Goal: Task Accomplishment & Management: Manage account settings

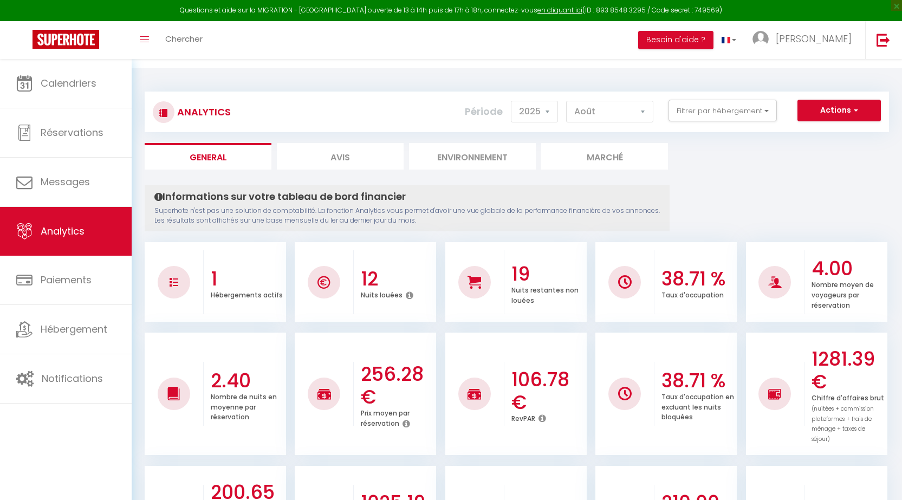
select select "2025"
select select "8"
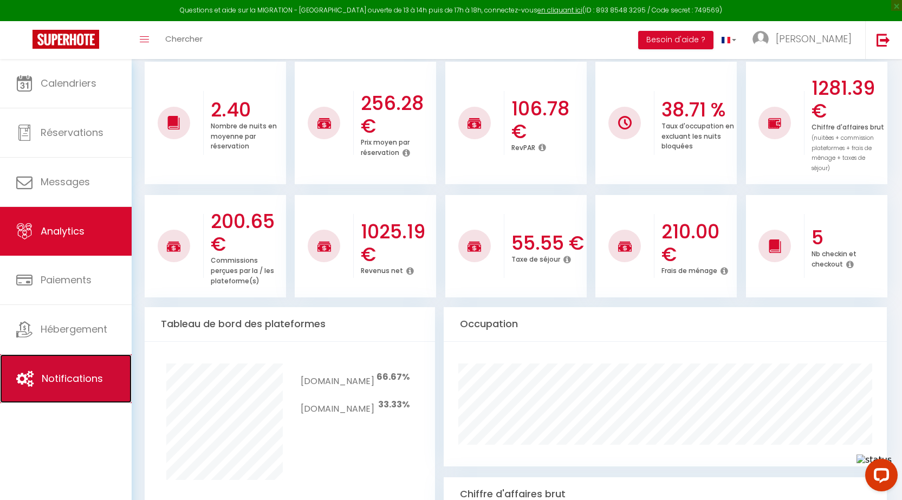
click at [50, 378] on span "Notifications" at bounding box center [72, 379] width 61 height 14
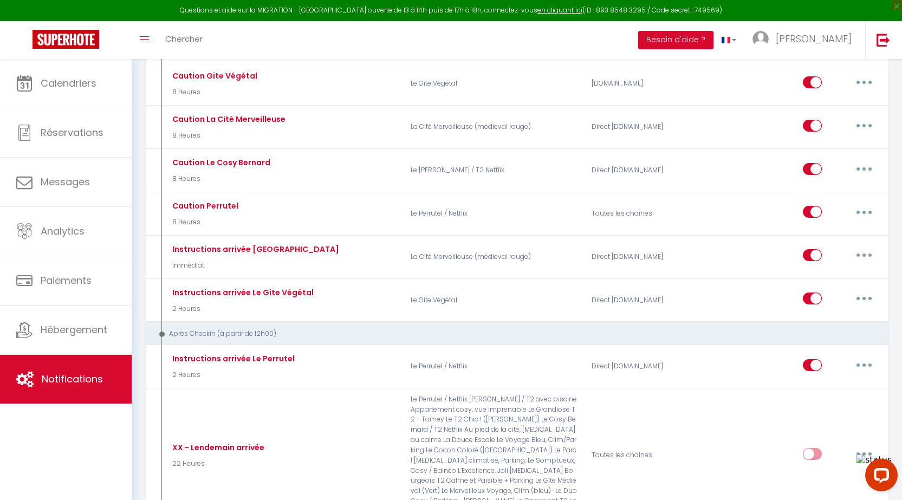
scroll to position [325, 0]
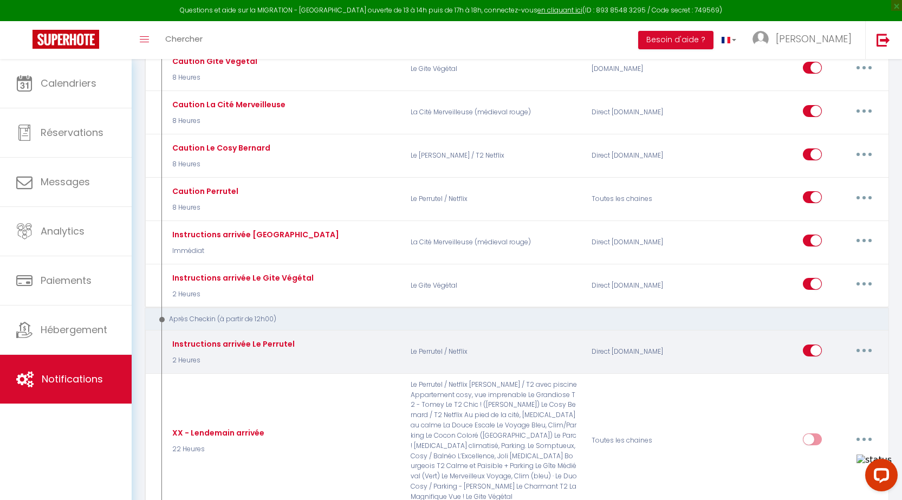
click at [859, 342] on button "button" at bounding box center [864, 350] width 30 height 17
click at [815, 385] on link "Dupliquer" at bounding box center [836, 394] width 80 height 18
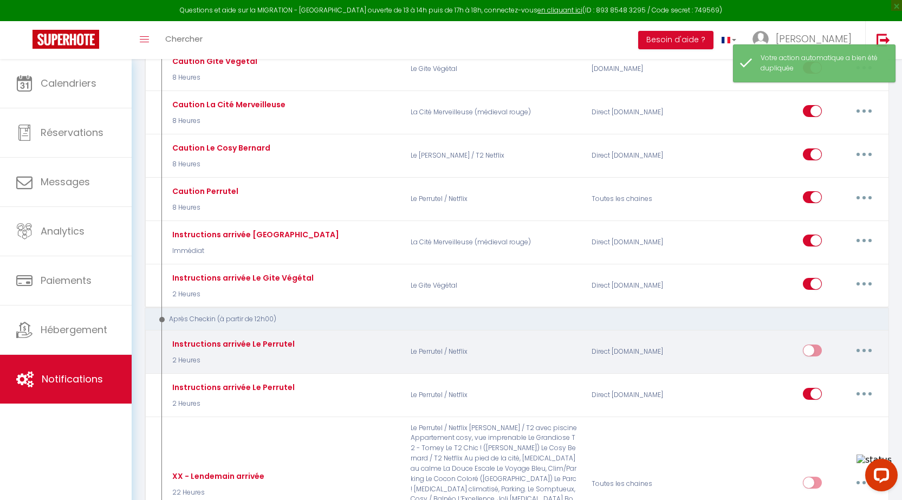
click at [872, 342] on button "button" at bounding box center [864, 350] width 30 height 17
click at [826, 366] on link "Editer" at bounding box center [836, 375] width 80 height 18
type input "Instructions arrivée Le Perrutel"
checkbox input "false"
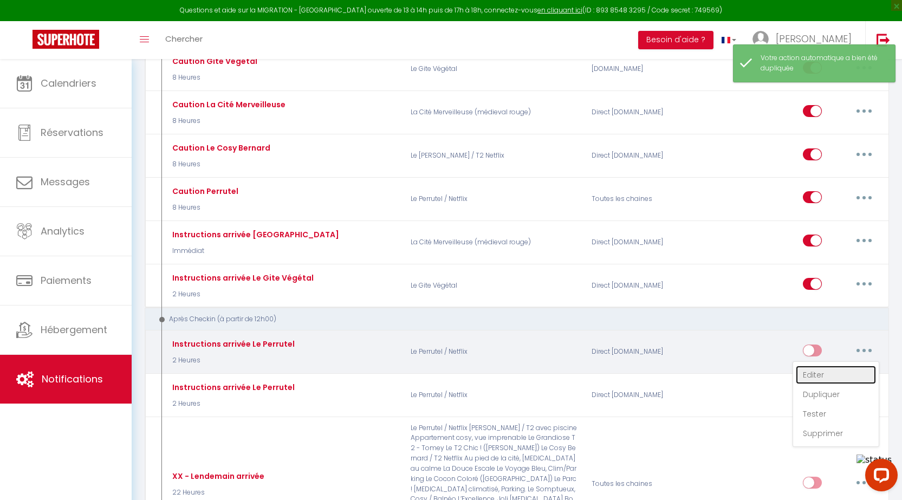
checkbox input "false"
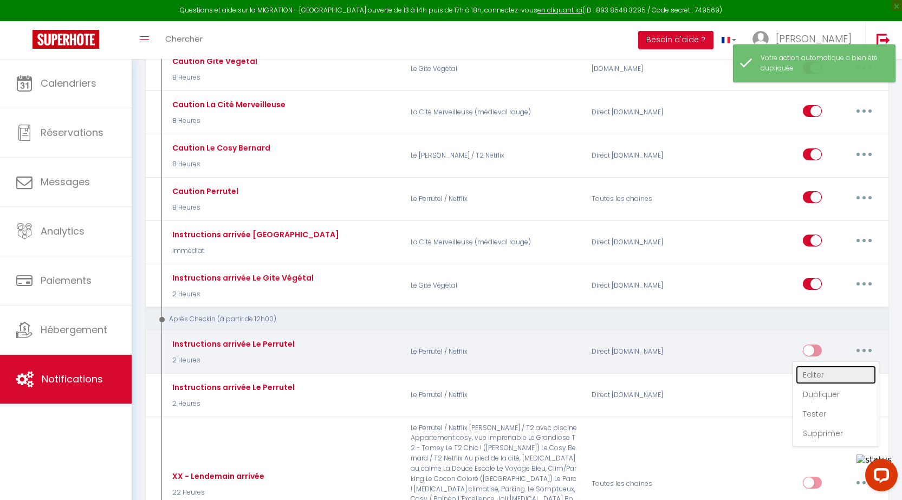
checkbox input "false"
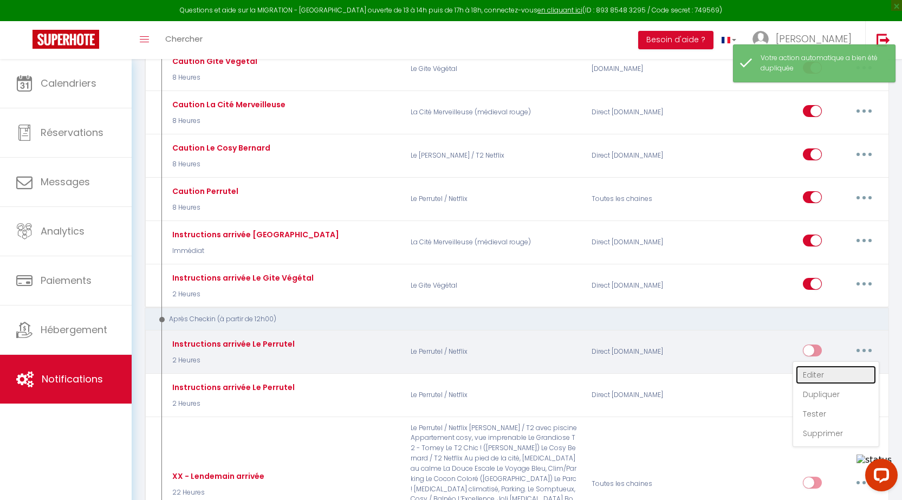
checkbox input "false"
checkbox input "true"
checkbox input "false"
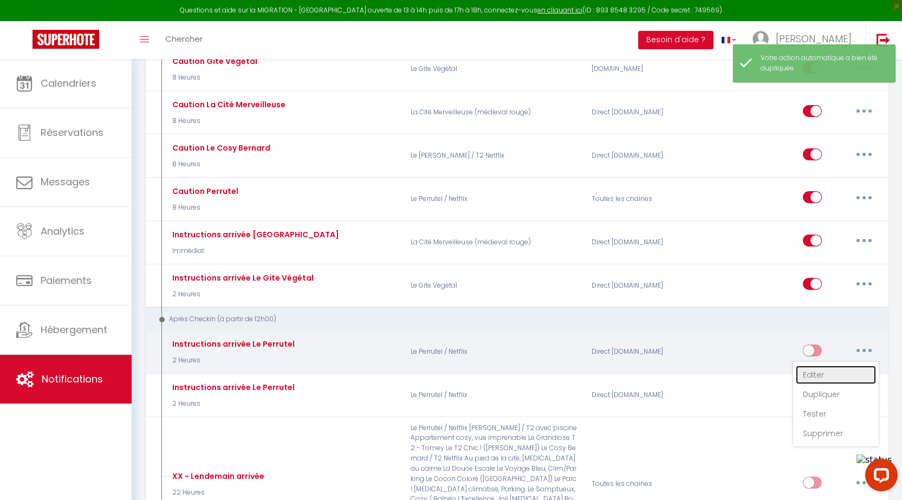
checkbox input "false"
select select "3"
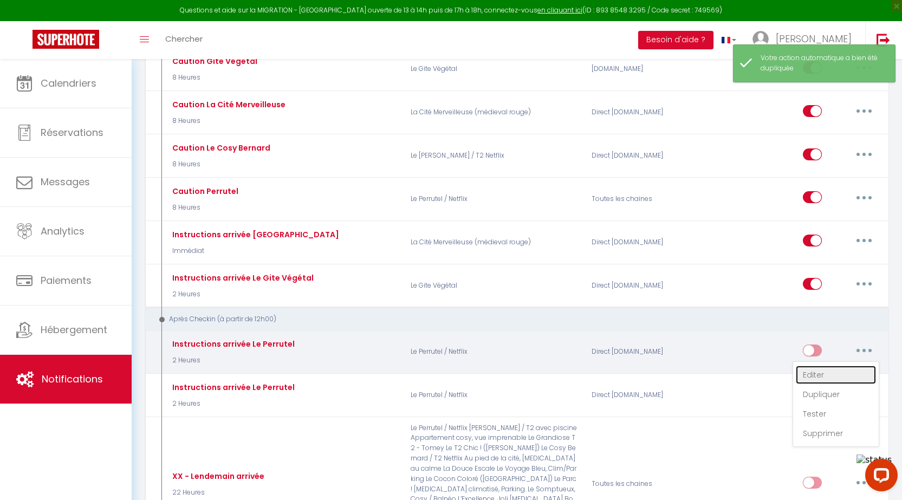
select select "2 Heures"
select select "if_deposit_is_paid"
checkbox input "true"
checkbox input "false"
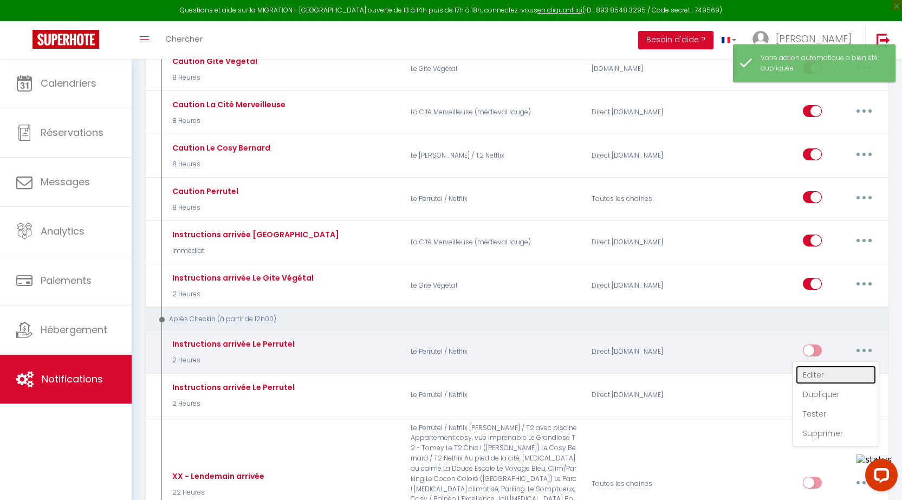
radio input "true"
type input "instructions d'entrée dans l'appartement"
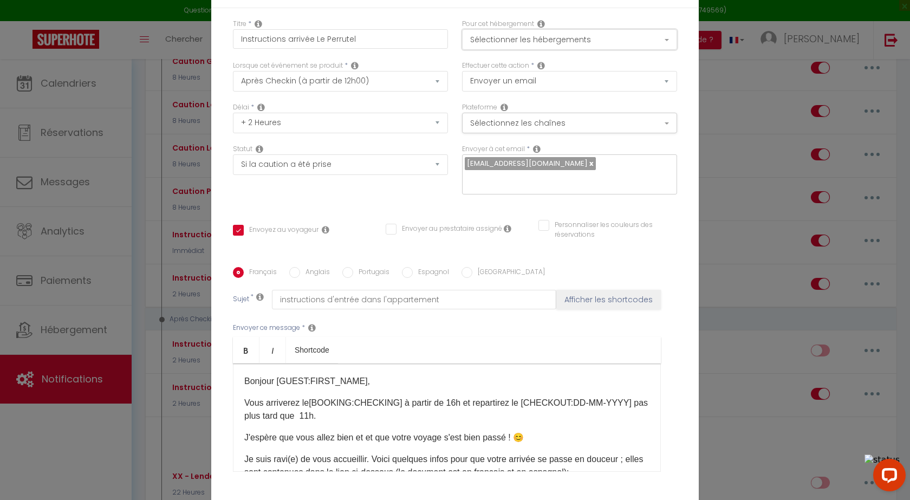
click at [570, 49] on button "Sélectionner les hébergements" at bounding box center [569, 39] width 215 height 21
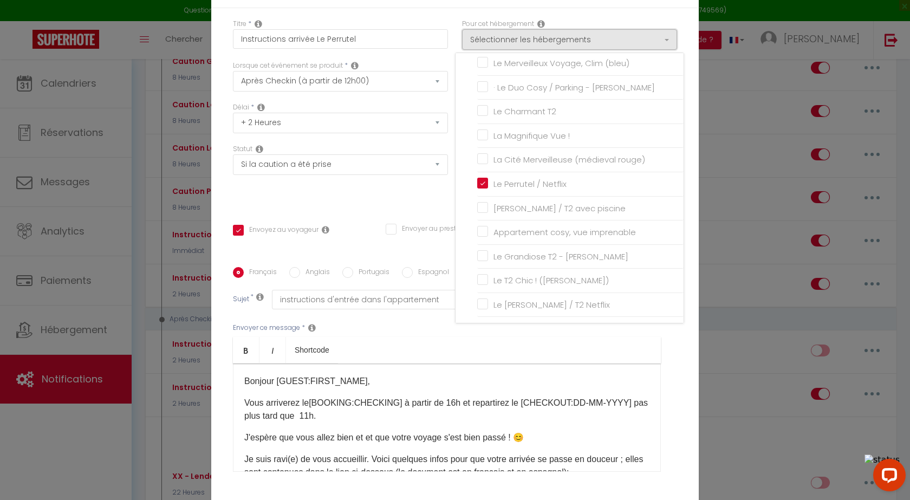
scroll to position [284, 0]
click at [478, 308] on input "Le [PERSON_NAME] / T2 Netflix" at bounding box center [580, 302] width 206 height 11
checkbox input "true"
checkbox input "false"
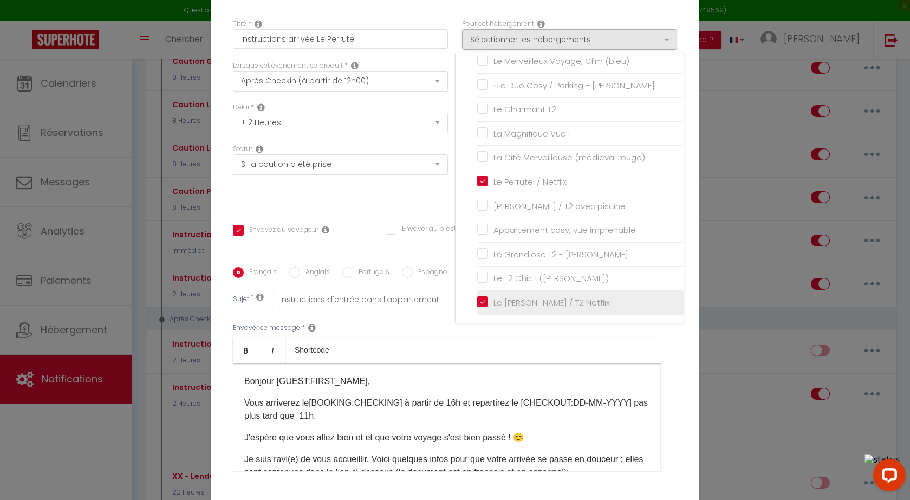
checkbox input "false"
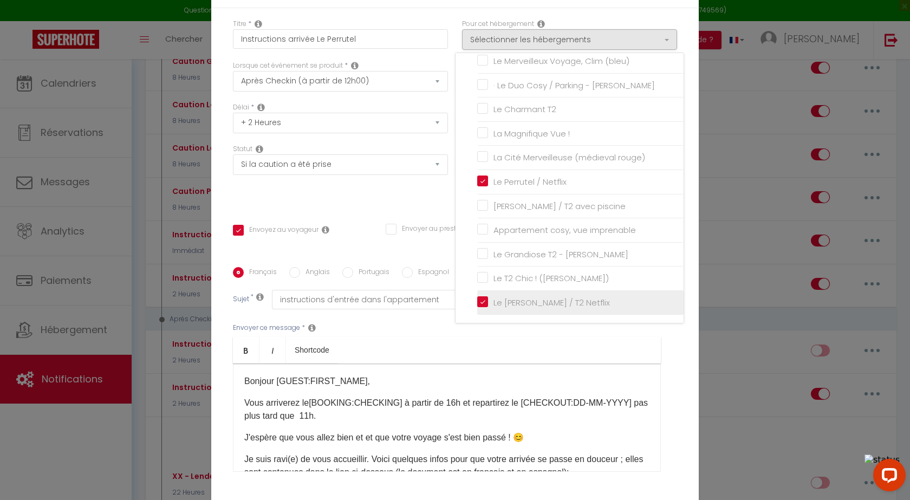
checkbox input "false"
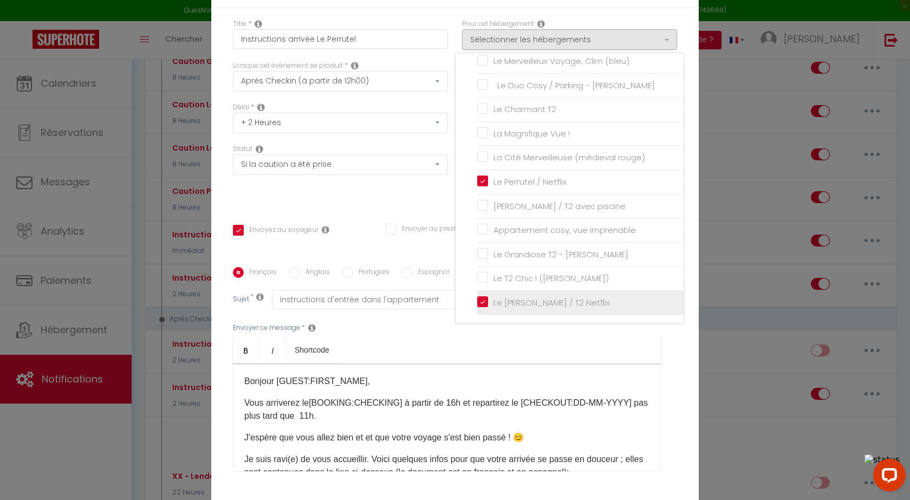
checkbox input "false"
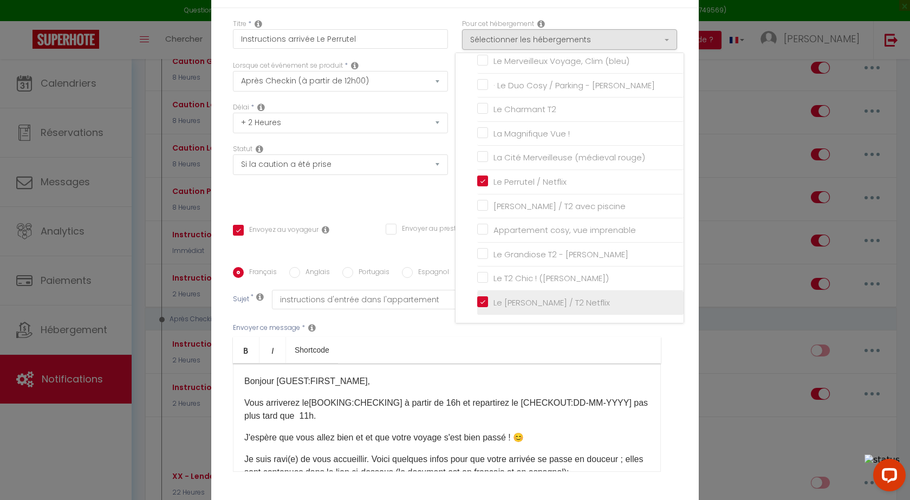
checkbox input "false"
checkbox input "true"
checkbox input "false"
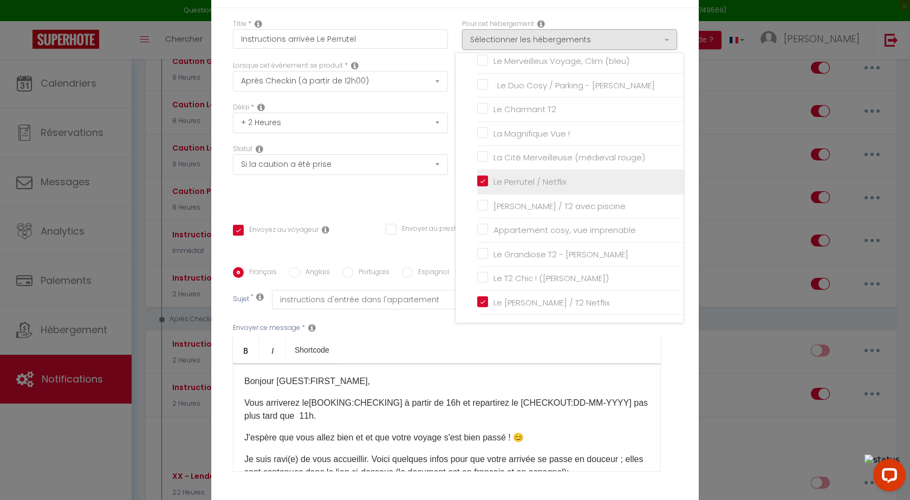
click at [483, 187] on input "Le Perrutel / Netflix" at bounding box center [580, 182] width 206 height 11
checkbox input "false"
click at [684, 108] on div "Titre * Instructions arrivée Le Perrutel Pour cet hébergement Sélectionner les …" at bounding box center [455, 267] width 488 height 518
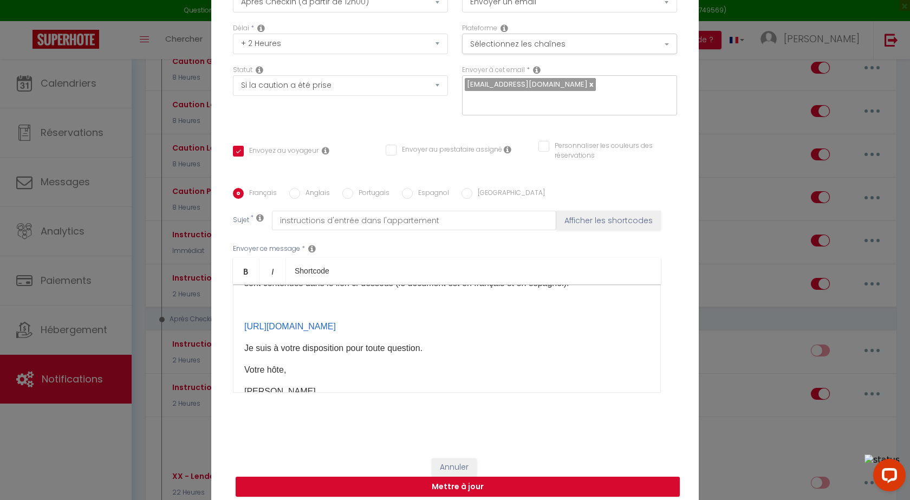
scroll to position [109, 0]
click at [289, 377] on p "Votre hôte," at bounding box center [446, 370] width 405 height 13
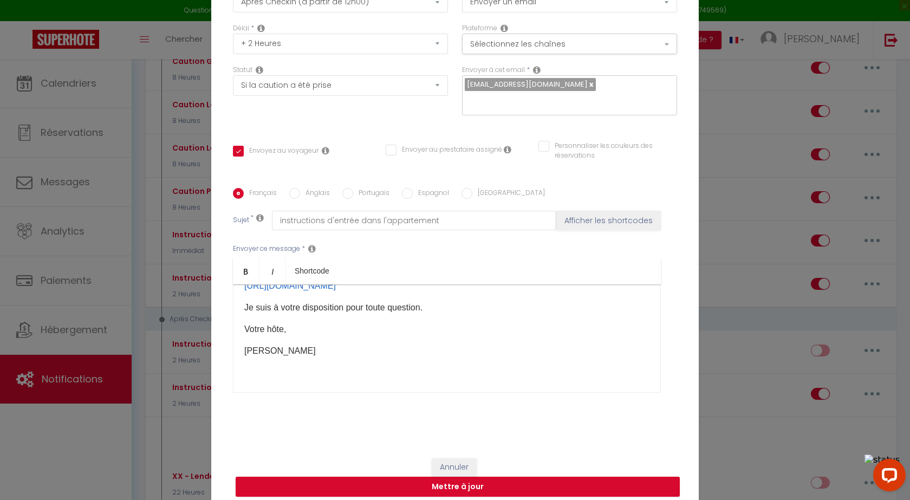
scroll to position [0, 0]
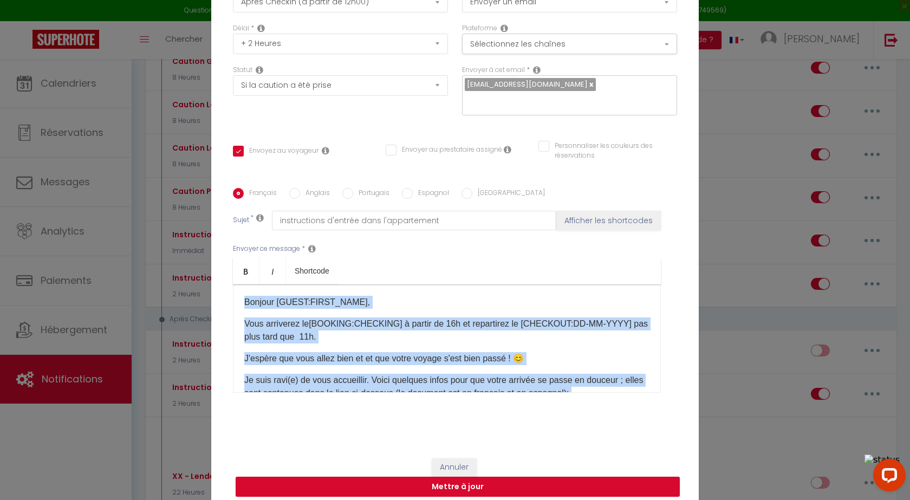
drag, startPoint x: 290, startPoint y: 347, endPoint x: 224, endPoint y: 247, distance: 119.9
click at [224, 247] on div "Titre * Instructions arrivée Le Perrutel Pour cet hébergement Sélectionner les …" at bounding box center [455, 188] width 488 height 518
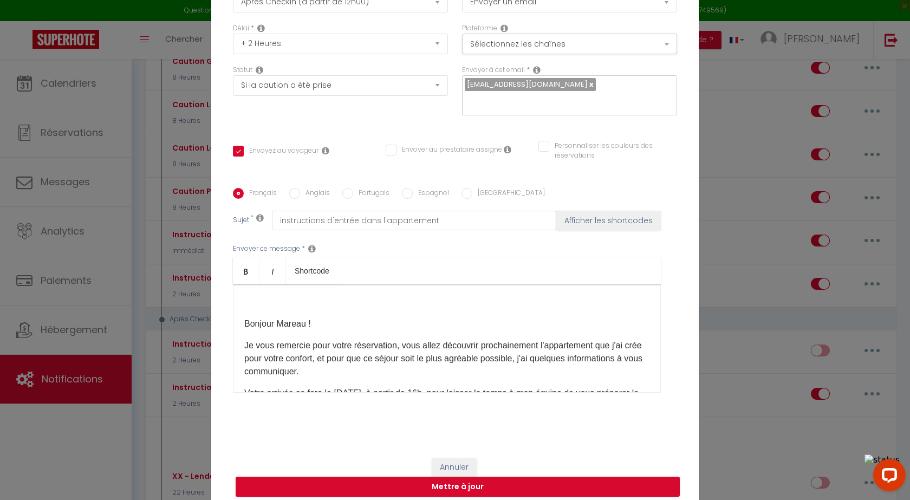
click at [253, 284] on div "Bonjour Mareau ! Je vous remercie pour votre réservation, vous allez découvrir …" at bounding box center [447, 338] width 428 height 108
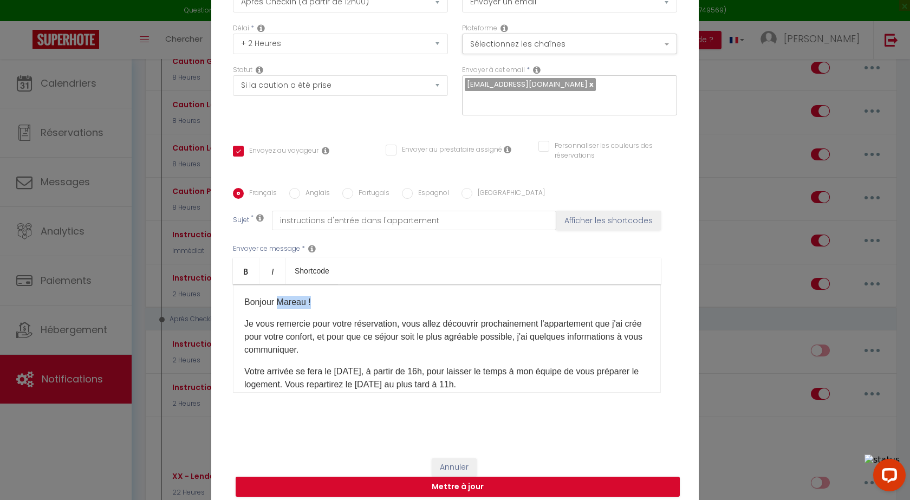
drag, startPoint x: 274, startPoint y: 295, endPoint x: 319, endPoint y: 294, distance: 45.0
click at [319, 296] on p "Bonjour Mareau !" at bounding box center [446, 302] width 405 height 13
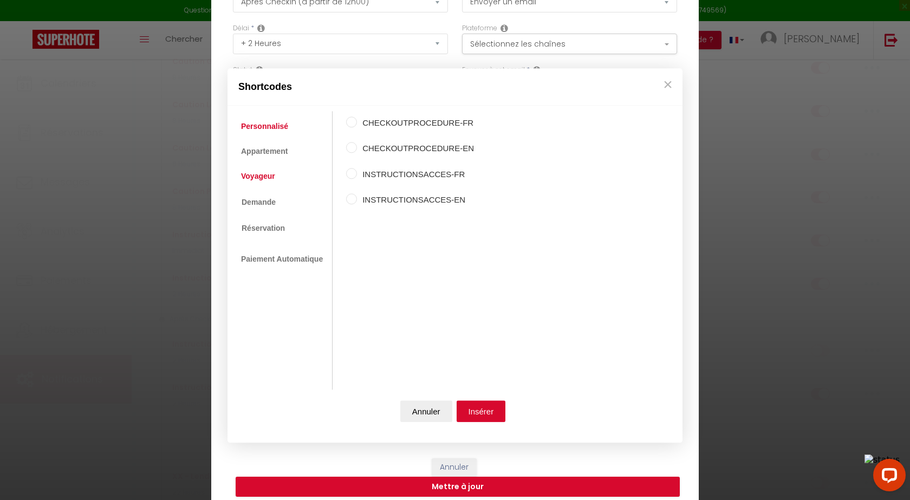
click at [264, 180] on link "Voyageur" at bounding box center [258, 177] width 45 height 20
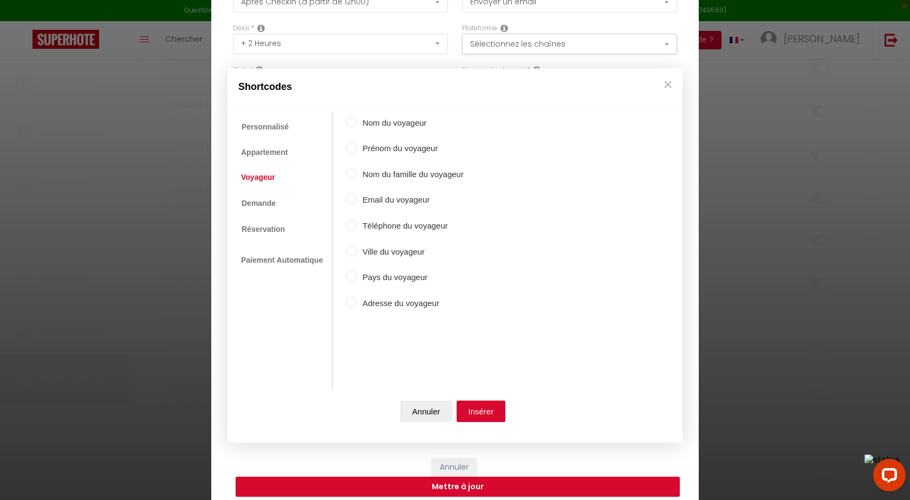
click at [352, 147] on input "Prénom du voyageur" at bounding box center [351, 147] width 11 height 11
radio input "true"
click at [488, 410] on button "Insérer" at bounding box center [481, 411] width 49 height 22
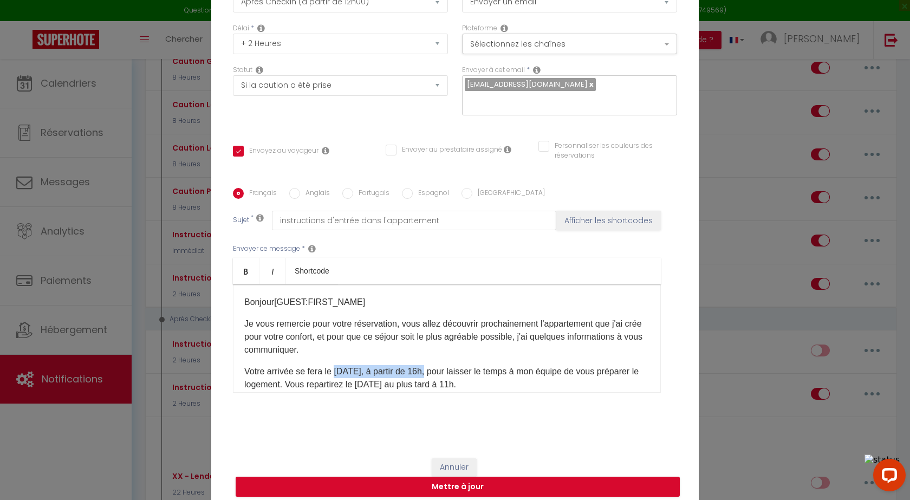
drag, startPoint x: 333, startPoint y: 364, endPoint x: 429, endPoint y: 360, distance: 96.5
click at [429, 365] on p "Votre arrivée se fera le [DATE], à partir de 16h, pour laisser le temps à mon é…" at bounding box center [446, 378] width 405 height 26
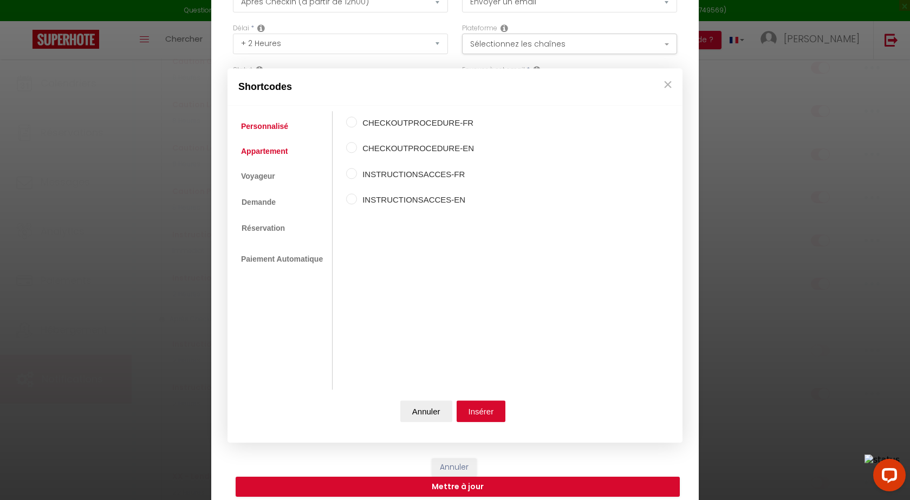
click at [275, 152] on link "Appartement" at bounding box center [264, 151] width 57 height 20
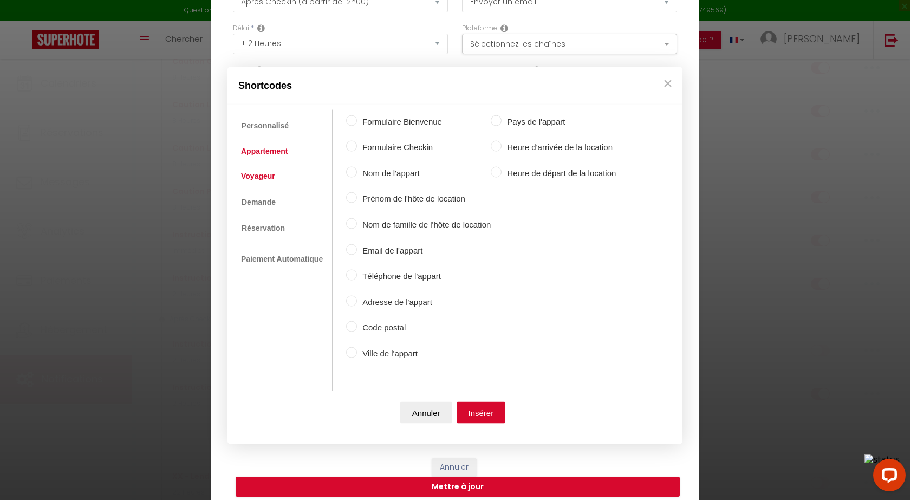
click at [274, 177] on link "Voyageur" at bounding box center [258, 176] width 45 height 20
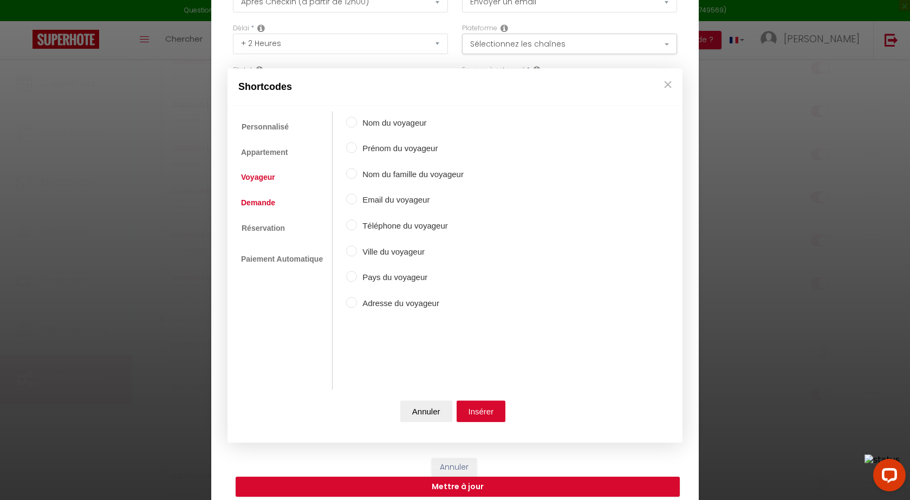
click at [273, 205] on link "Demande" at bounding box center [258, 203] width 45 height 20
click at [271, 230] on link "Réservation" at bounding box center [263, 228] width 54 height 20
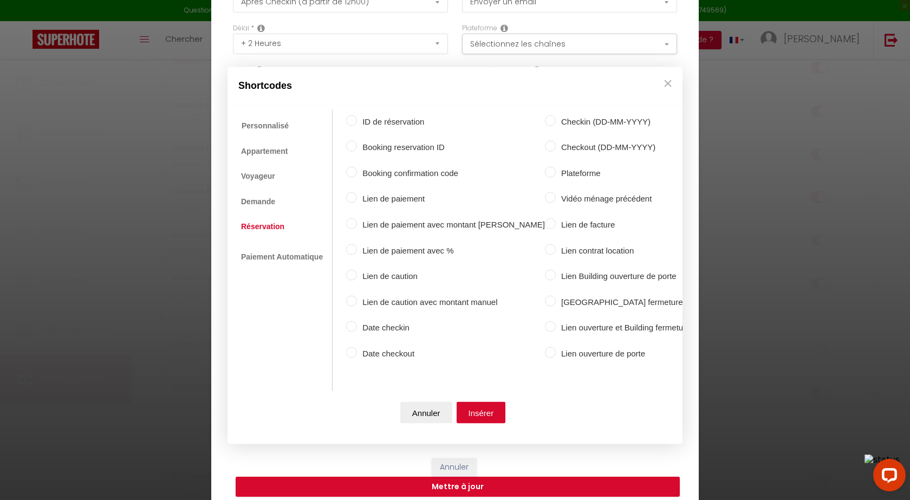
click at [354, 322] on input "Date checkin" at bounding box center [351, 326] width 11 height 11
radio input "true"
click at [472, 406] on button "Insérer" at bounding box center [481, 413] width 49 height 22
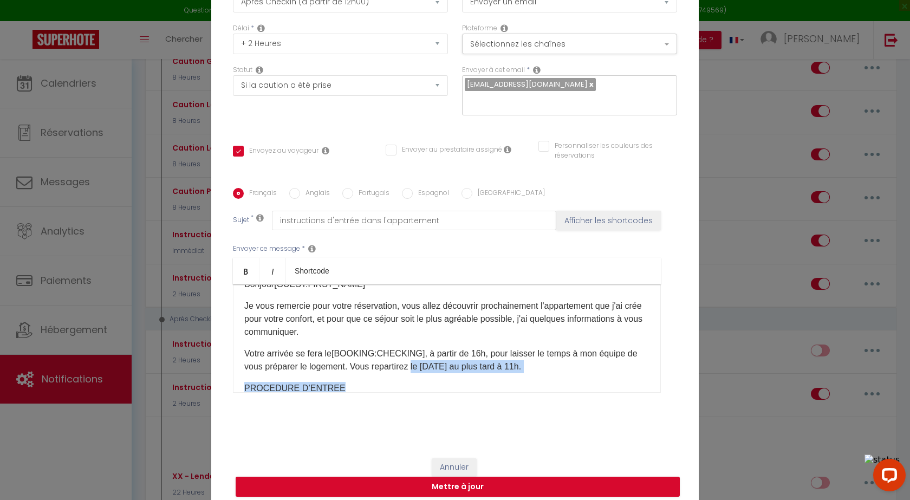
scroll to position [23, 0]
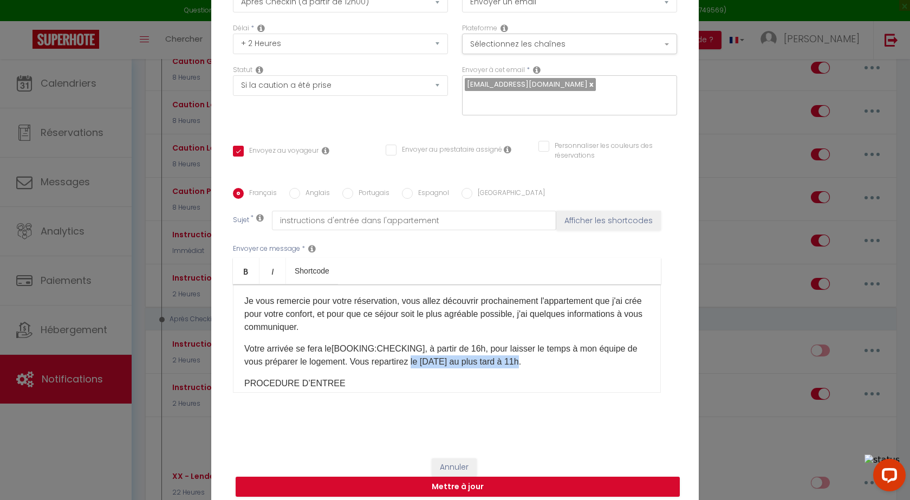
drag, startPoint x: 409, startPoint y: 377, endPoint x: 518, endPoint y: 352, distance: 112.2
click at [518, 352] on p "Votre arrivée se fera le [BOOKING:CHECKING] ​ , à partir de 16h, pour laisser l…" at bounding box center [446, 355] width 405 height 26
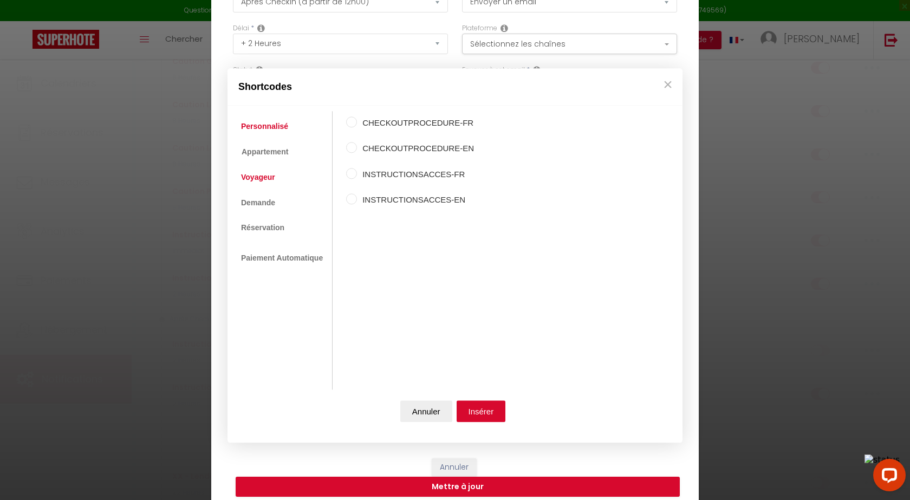
click at [260, 181] on link "Voyageur" at bounding box center [258, 178] width 45 height 20
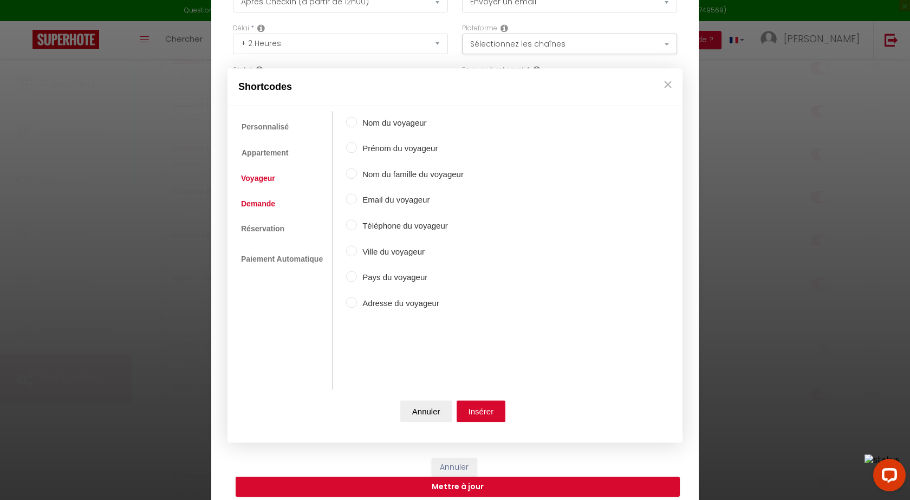
click at [259, 207] on link "Demande" at bounding box center [258, 204] width 45 height 20
click at [263, 227] on link "Réservation" at bounding box center [263, 229] width 54 height 20
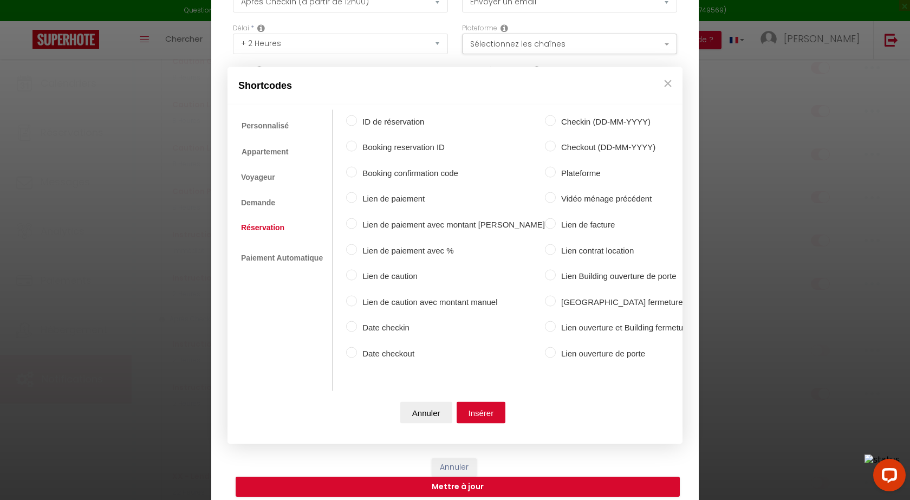
click at [354, 348] on input "Date checkout" at bounding box center [351, 352] width 11 height 11
radio input "true"
click at [485, 412] on button "Insérer" at bounding box center [481, 413] width 49 height 22
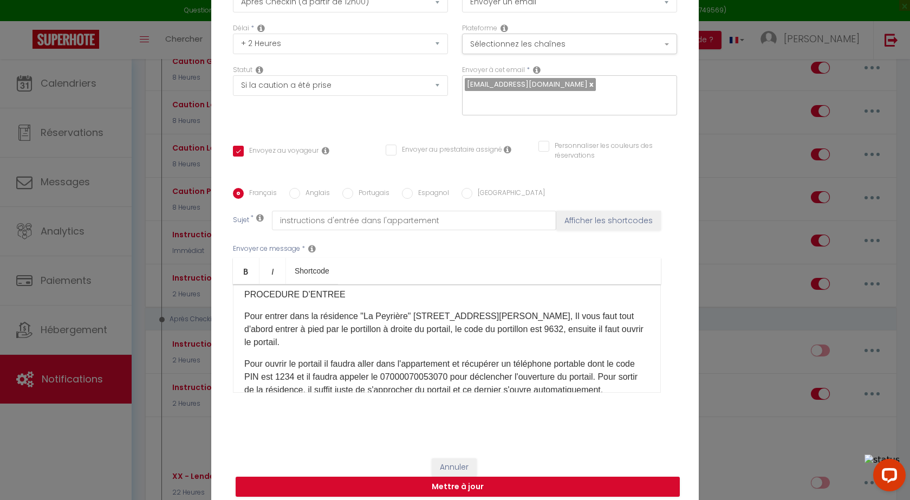
scroll to position [131, 0]
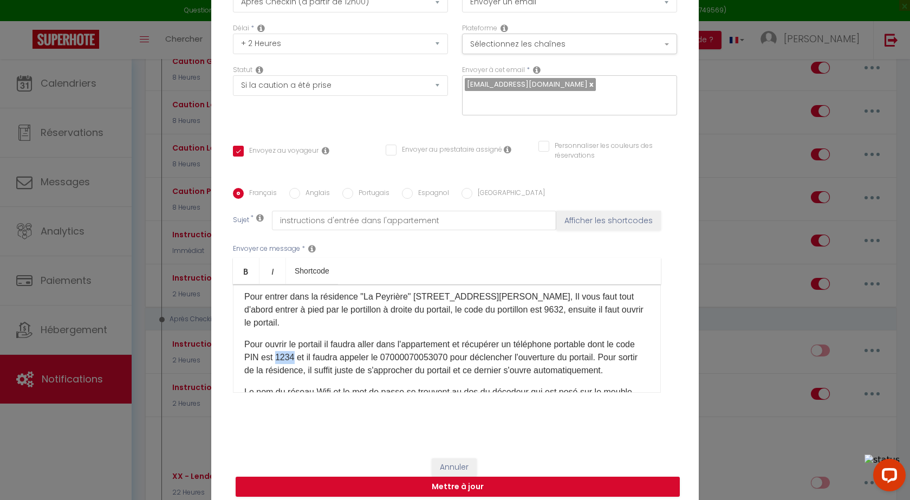
drag, startPoint x: 293, startPoint y: 349, endPoint x: 309, endPoint y: 349, distance: 16.3
click at [309, 349] on p "Pour ouvrir le portail il faudra aller dans l'appartement et récupérer un télép…" at bounding box center [446, 357] width 405 height 39
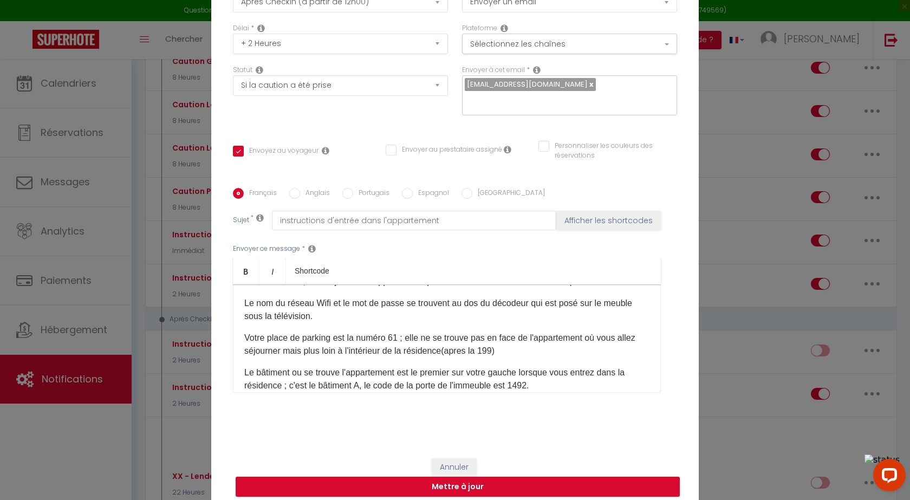
scroll to position [0, 0]
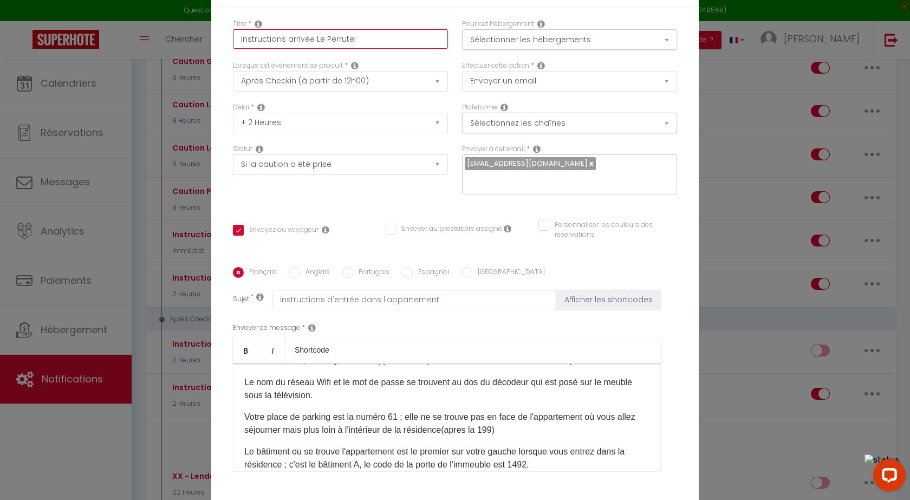
drag, startPoint x: 320, startPoint y: 44, endPoint x: 366, endPoint y: 41, distance: 45.7
click at [366, 41] on input "Instructions arrivée Le Perrutel" at bounding box center [340, 39] width 215 height 20
type input "Instructions arrivée Le C"
checkbox input "true"
checkbox input "false"
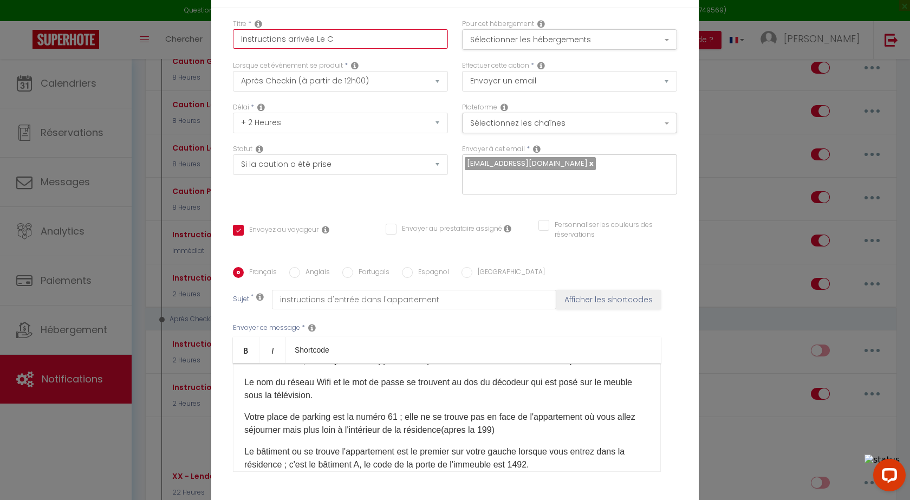
checkbox input "false"
type input "Instructions arrivée Le Co"
checkbox input "true"
checkbox input "false"
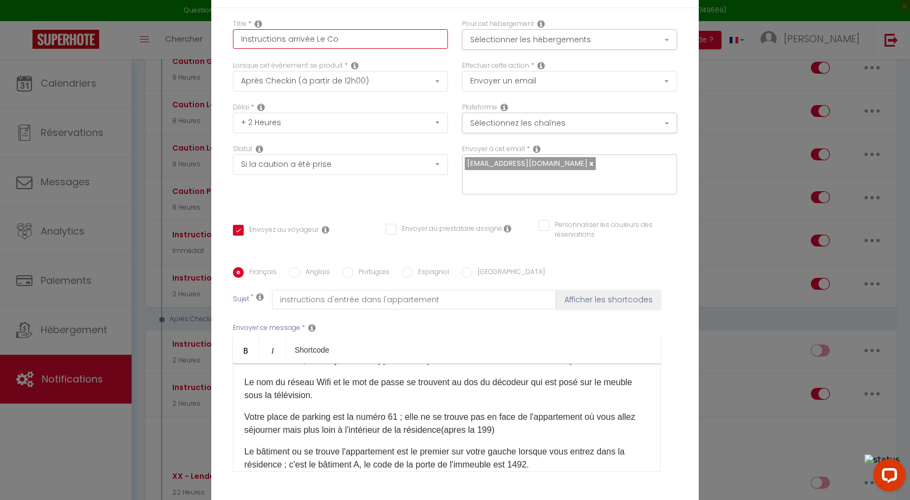
type input "Instructions arrivée Le Cos"
checkbox input "true"
checkbox input "false"
type input "Instructions arrivée Le Cosy"
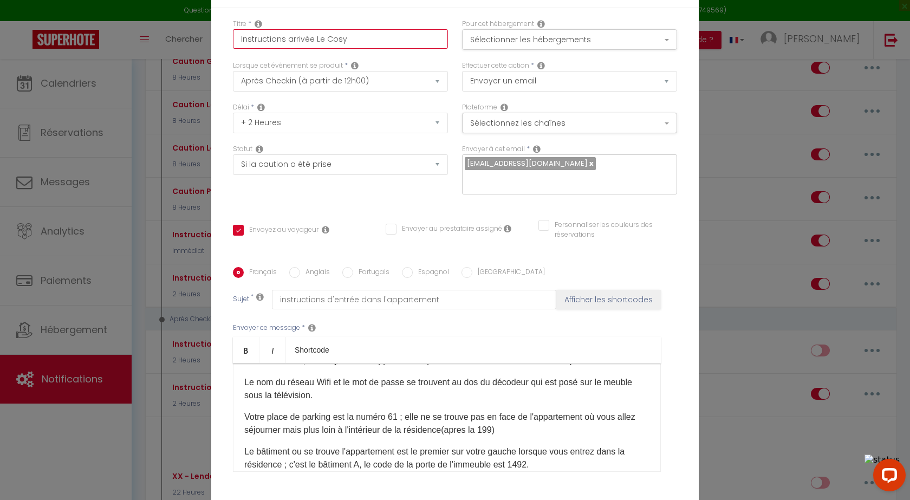
checkbox input "true"
checkbox input "false"
type input "Instructions arrivée Le Cosy"
checkbox input "true"
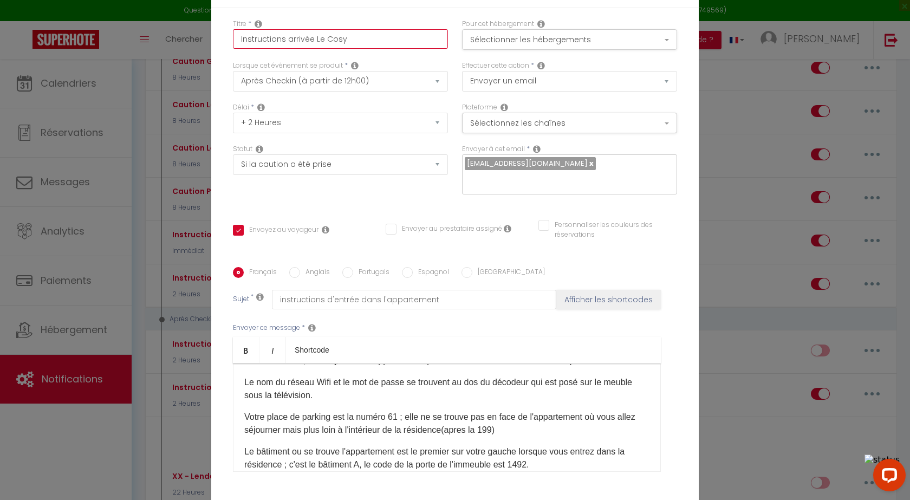
checkbox input "false"
type input "Instructions arrivée Le Cosy B"
checkbox input "true"
checkbox input "false"
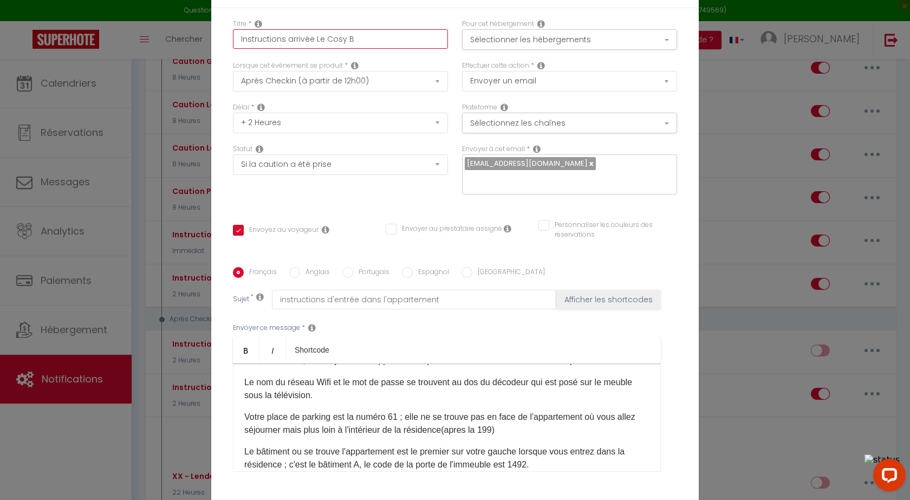
checkbox input "false"
type input "Instructions arrivée Le Cosy Be"
checkbox input "true"
checkbox input "false"
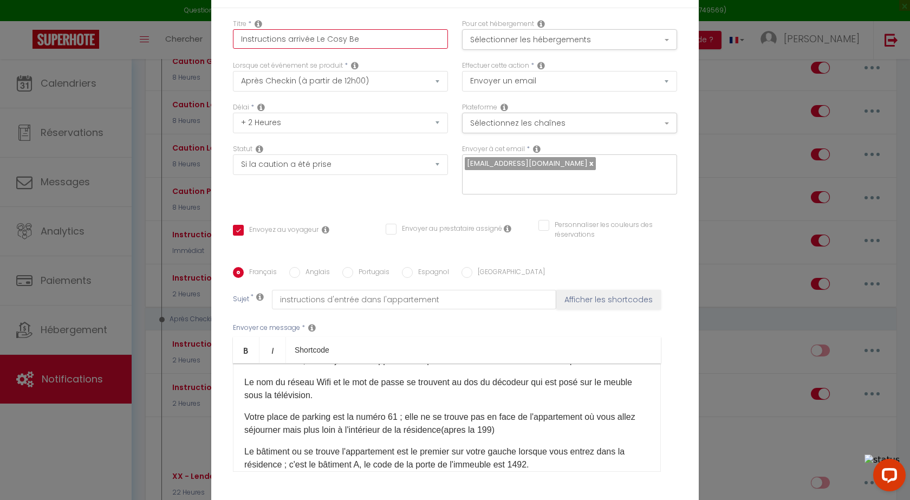
type input "Instructions arrivée Le Cosy Ber"
checkbox input "true"
checkbox input "false"
type input "Instructions arrivée Le Cosy Bern"
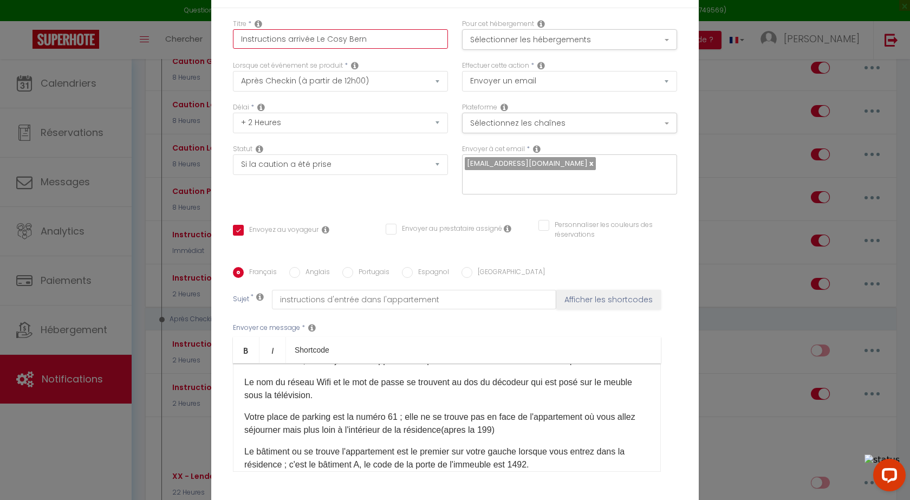
checkbox input "true"
checkbox input "false"
type input "Instructions arrivée Le Cosy Berna"
checkbox input "true"
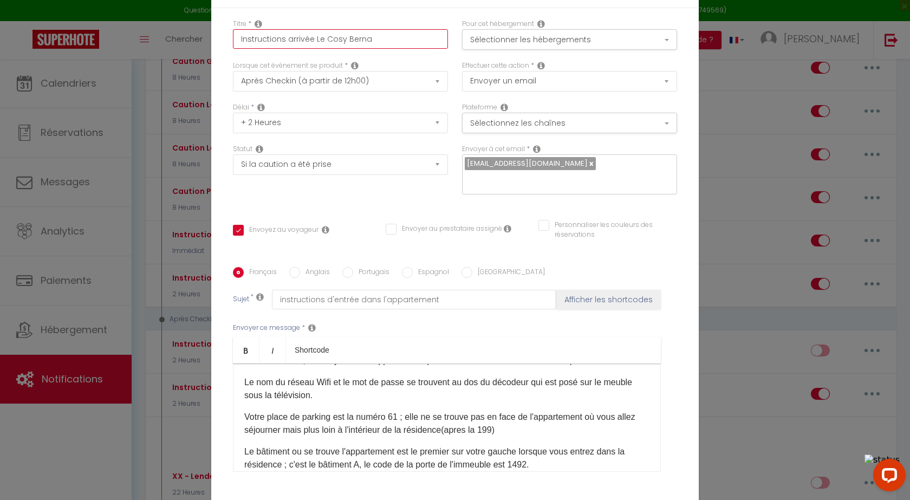
checkbox input "false"
type input "Instructions arrivée Le Cosy Bernar"
checkbox input "true"
checkbox input "false"
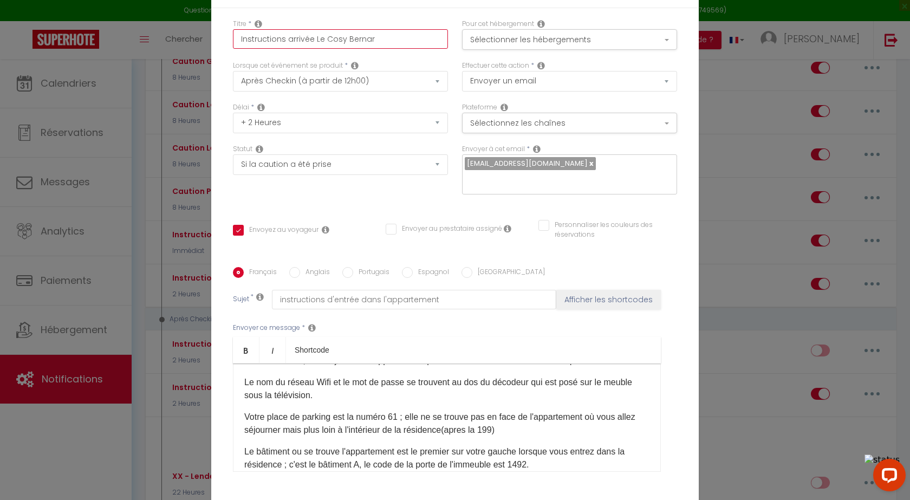
checkbox input "false"
type input "Instructions arrivée Le Cosy [PERSON_NAME]"
checkbox input "true"
checkbox input "false"
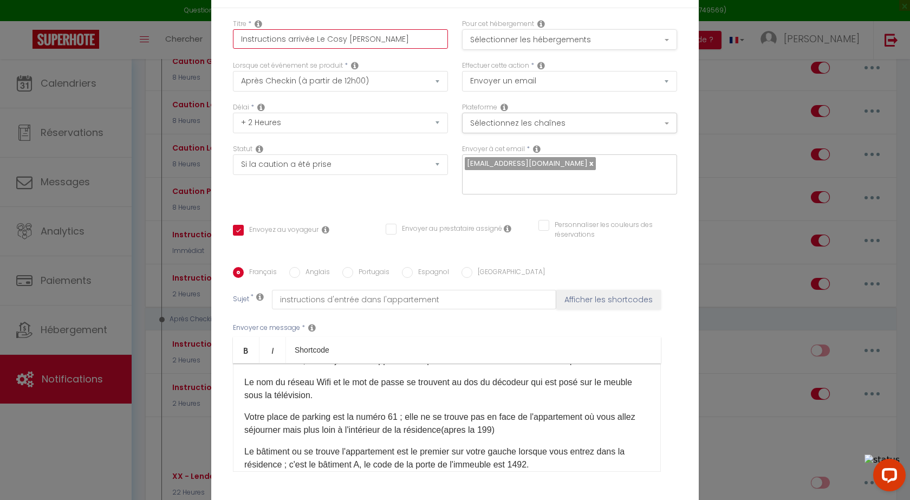
type input "Instructions arrivée Le Cosy [PERSON_NAME]"
click at [499, 47] on button "Sélectionner les hébergements" at bounding box center [569, 39] width 215 height 21
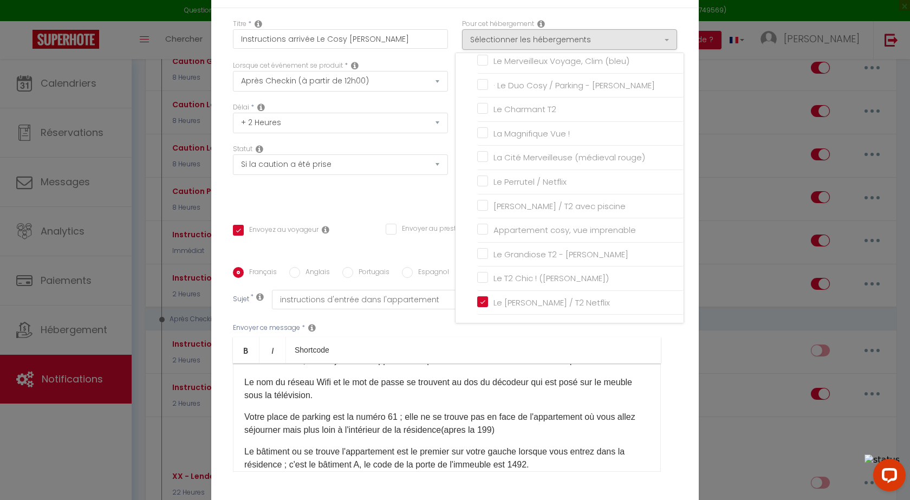
click at [429, 22] on div "Titre * Instructions arrivée Le Cosy [PERSON_NAME] Pour cet hébergement Sélecti…" at bounding box center [455, 267] width 488 height 518
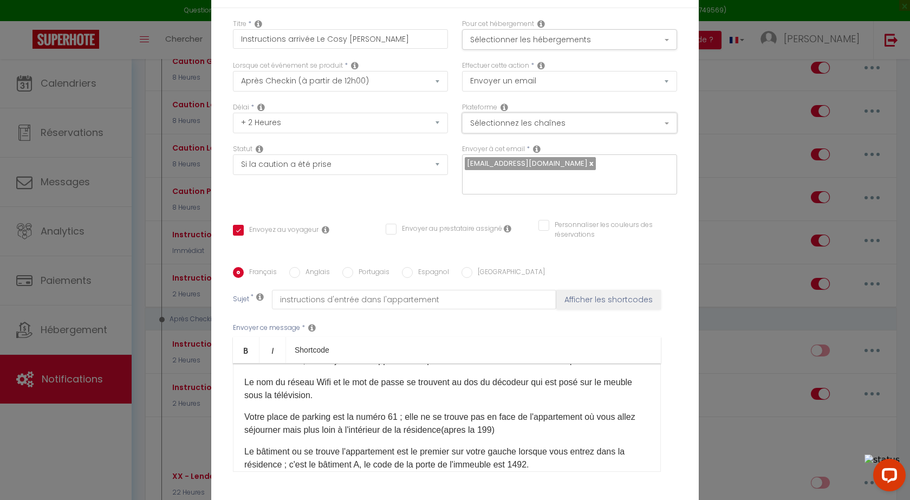
click at [536, 131] on button "Sélectionnez les chaînes" at bounding box center [569, 123] width 215 height 21
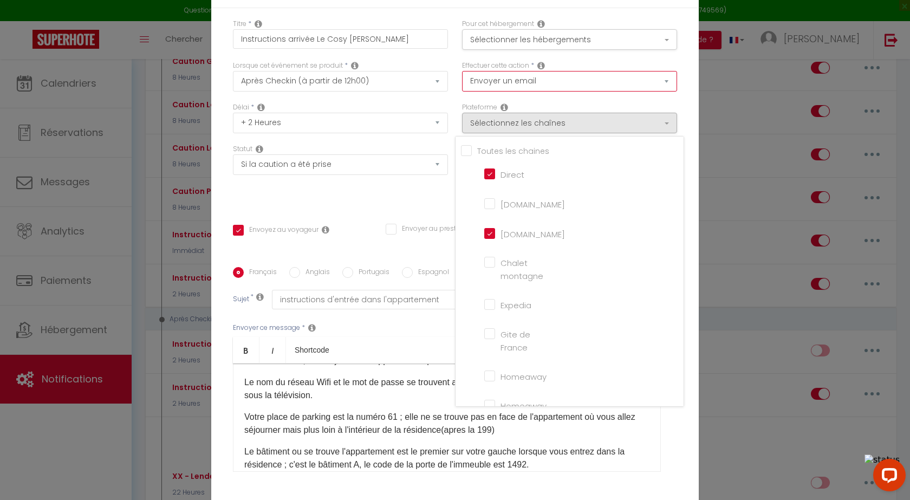
click at [529, 89] on select "Envoyer un email Envoyer un SMS Envoyer une notification push" at bounding box center [569, 81] width 215 height 21
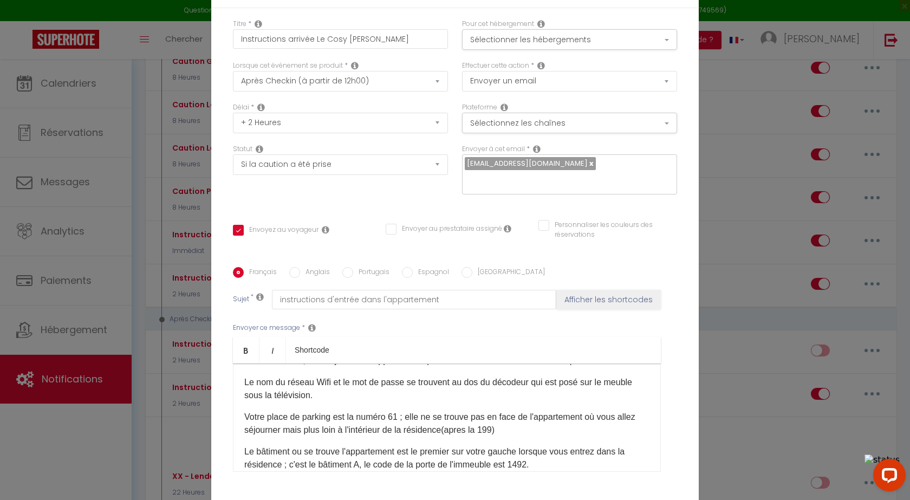
click at [679, 60] on div "Pour cet hébergement Sélectionner les hébergements Tous les apparts Autres Le G…" at bounding box center [569, 40] width 229 height 42
click at [592, 133] on button "Sélectionnez les chaînes" at bounding box center [569, 123] width 215 height 21
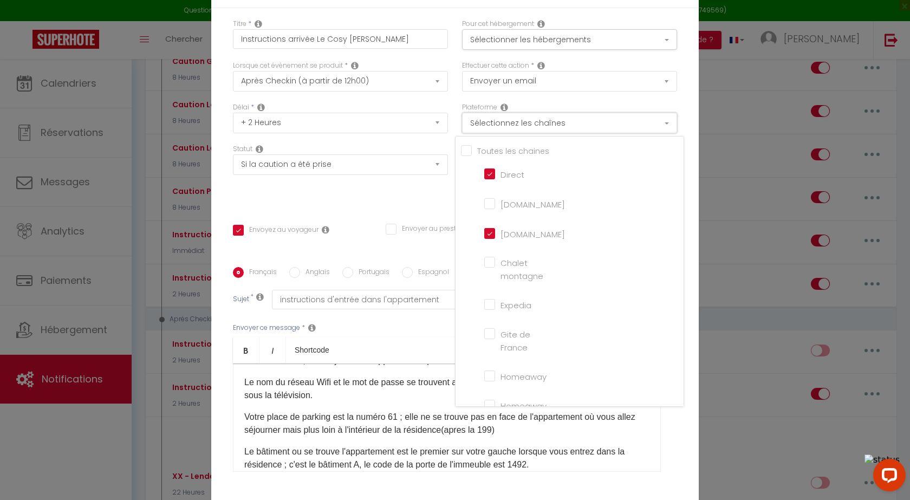
click at [592, 133] on button "Sélectionnez les chaînes" at bounding box center [569, 123] width 215 height 21
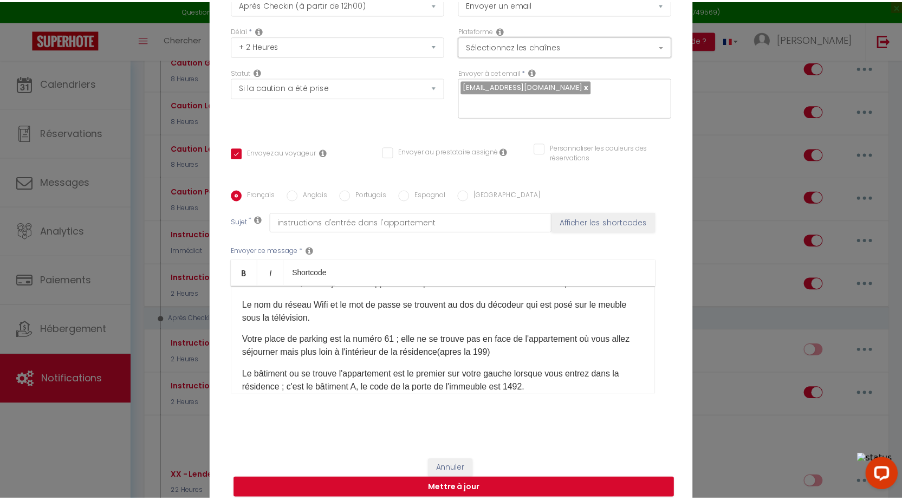
scroll to position [79, 0]
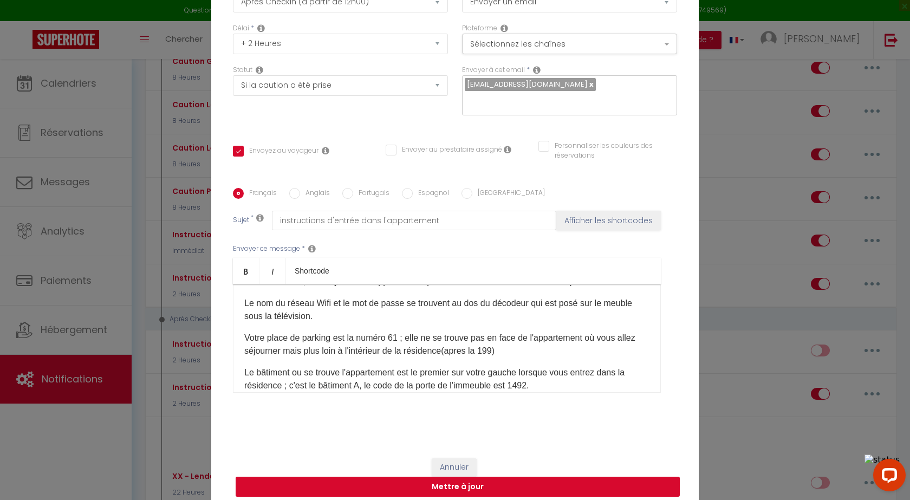
click at [423, 477] on button "Mettre à jour" at bounding box center [458, 487] width 444 height 21
checkbox input "true"
checkbox input "false"
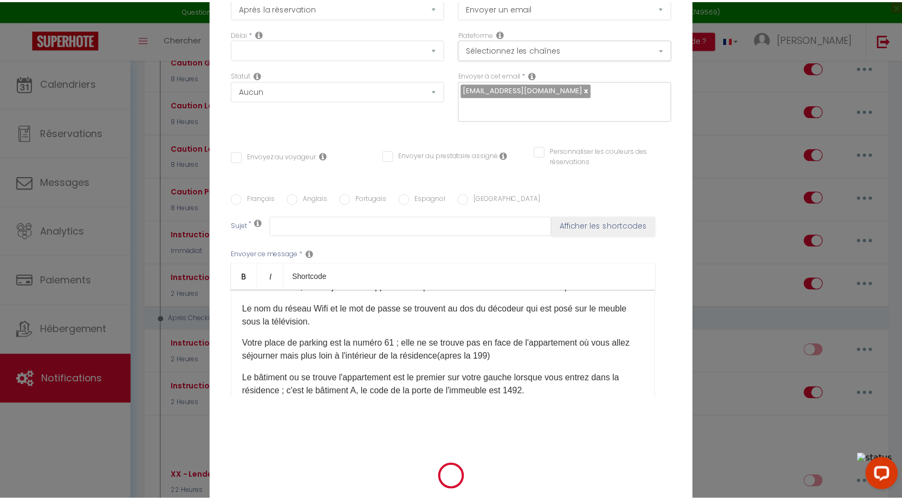
scroll to position [0, 0]
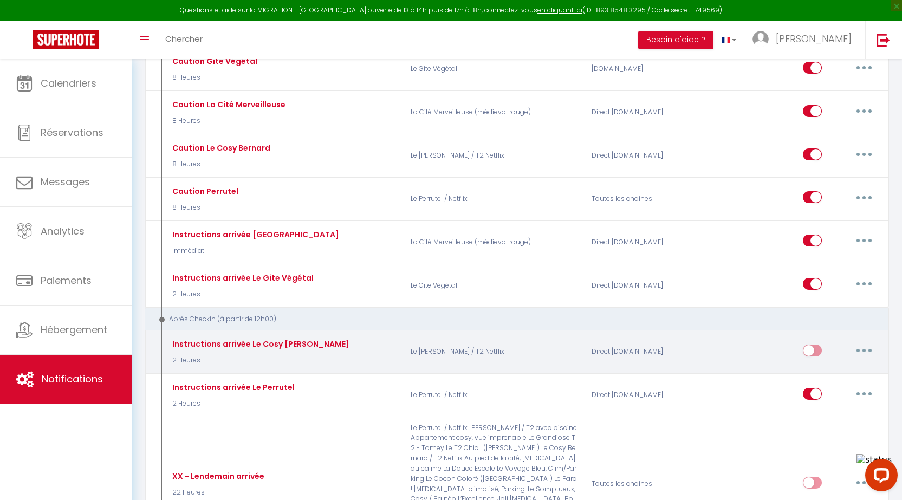
click at [819, 345] on input "checkbox" at bounding box center [812, 353] width 19 height 16
checkbox input "true"
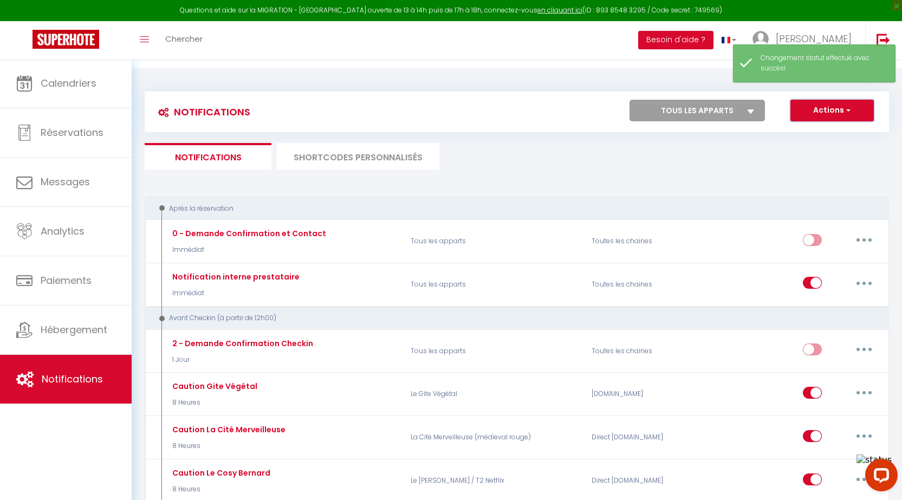
click at [823, 100] on button "Actions" at bounding box center [831, 111] width 83 height 22
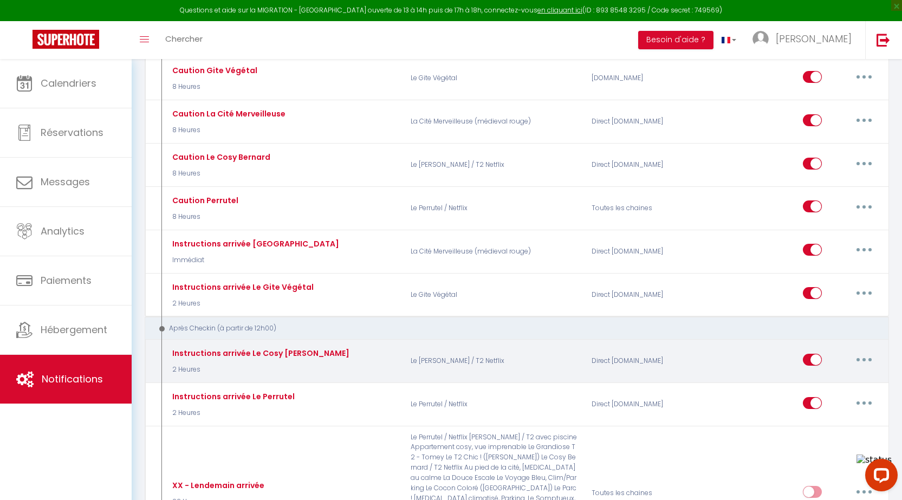
scroll to position [325, 0]
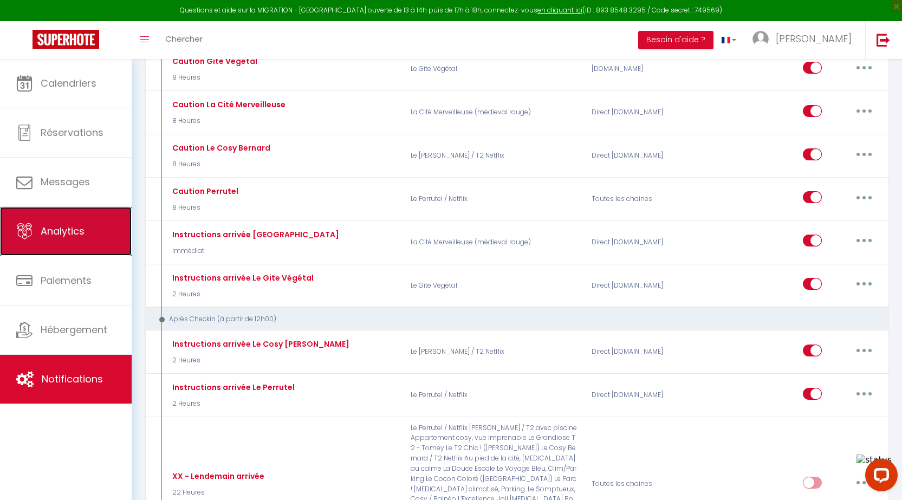
click at [59, 225] on span "Analytics" at bounding box center [63, 231] width 44 height 14
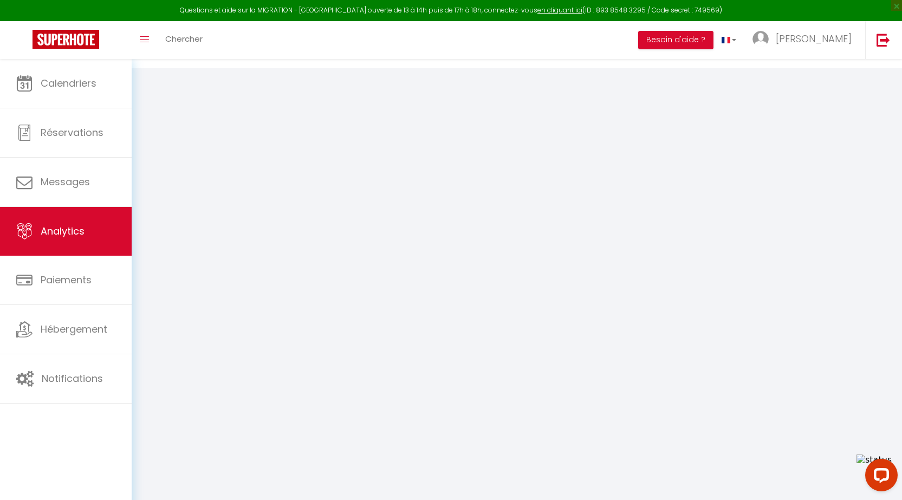
select select "2025"
select select "8"
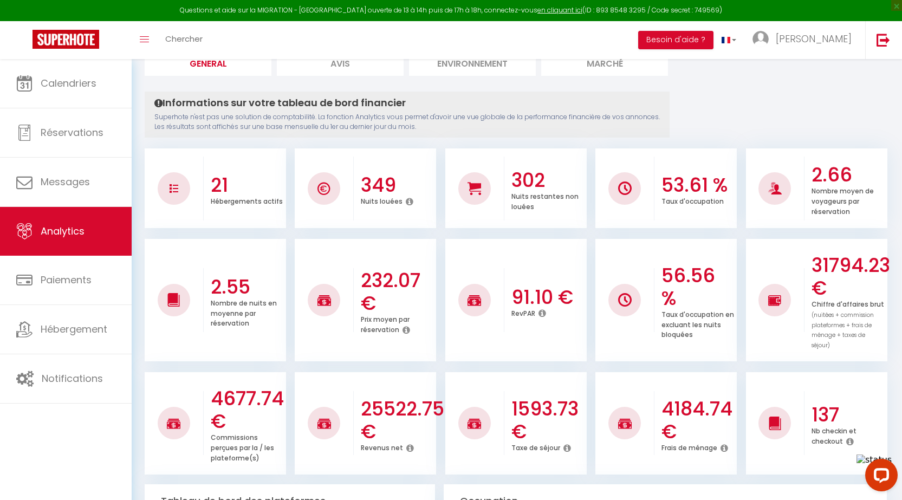
scroll to position [108, 0]
